Goal: Information Seeking & Learning: Stay updated

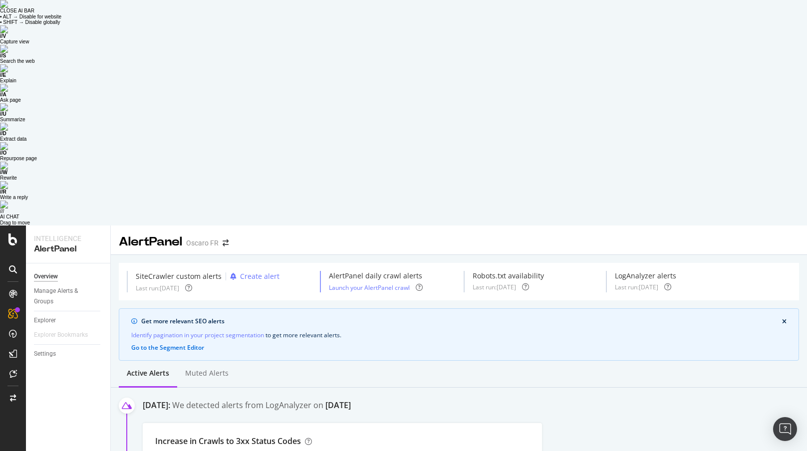
click at [390, 317] on div "Get more relevant SEO alerts" at bounding box center [461, 321] width 641 height 9
